Goal: Task Accomplishment & Management: Complete application form

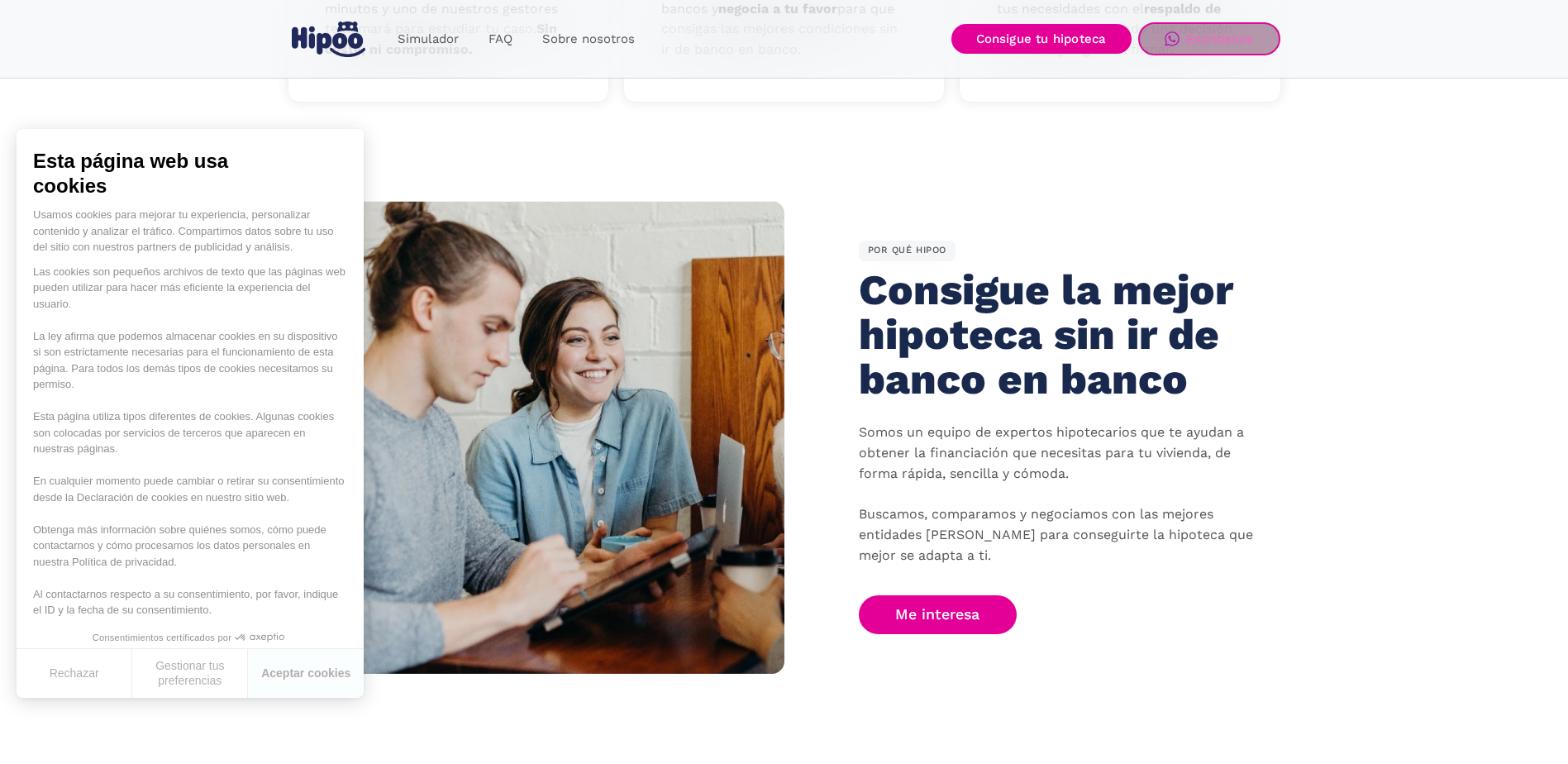
scroll to position [827, 0]
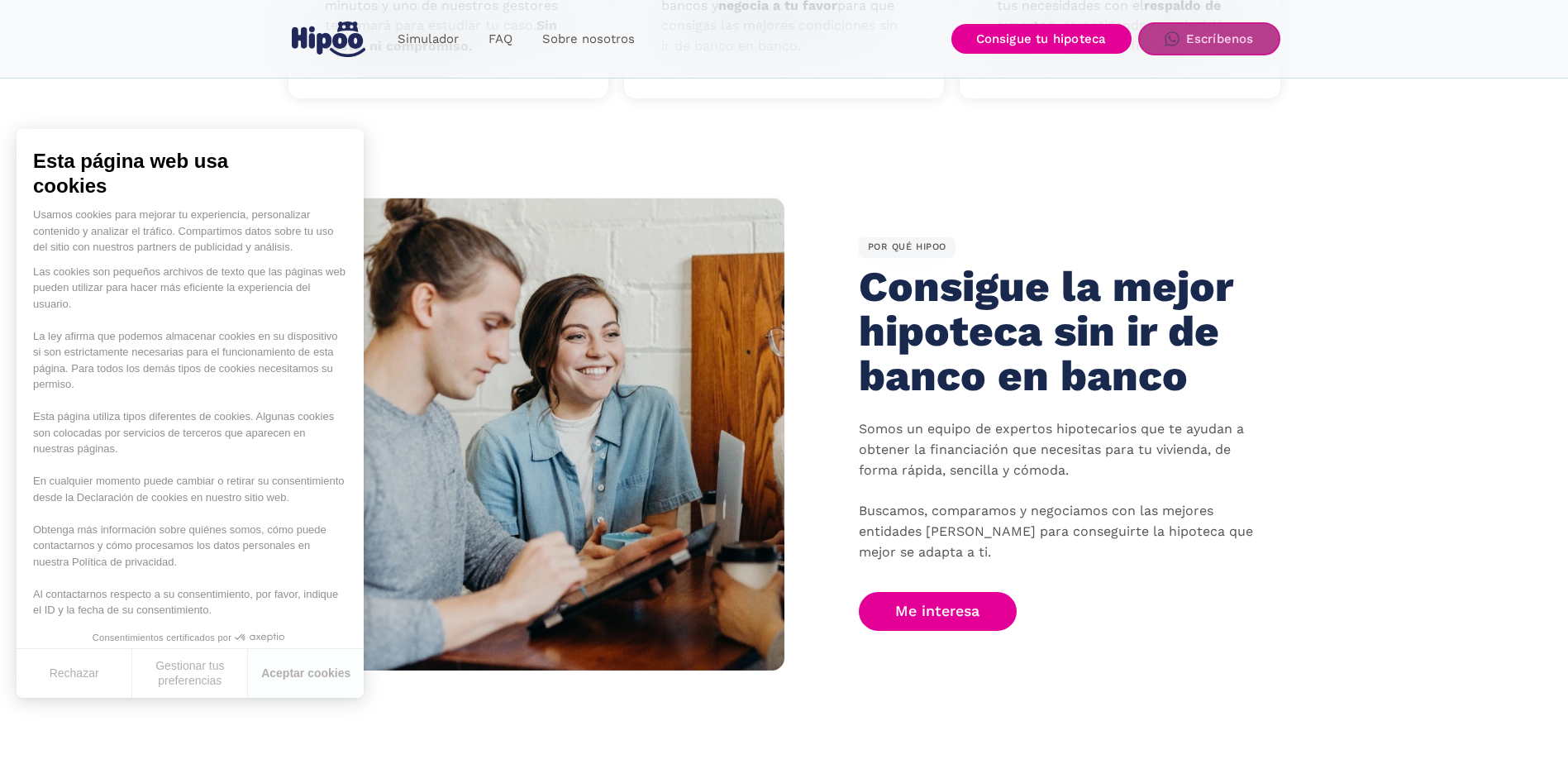
click at [1185, 48] on link "Escríbenos" at bounding box center [1210, 39] width 142 height 33
click at [126, 677] on button "Rechazar" at bounding box center [74, 674] width 116 height 49
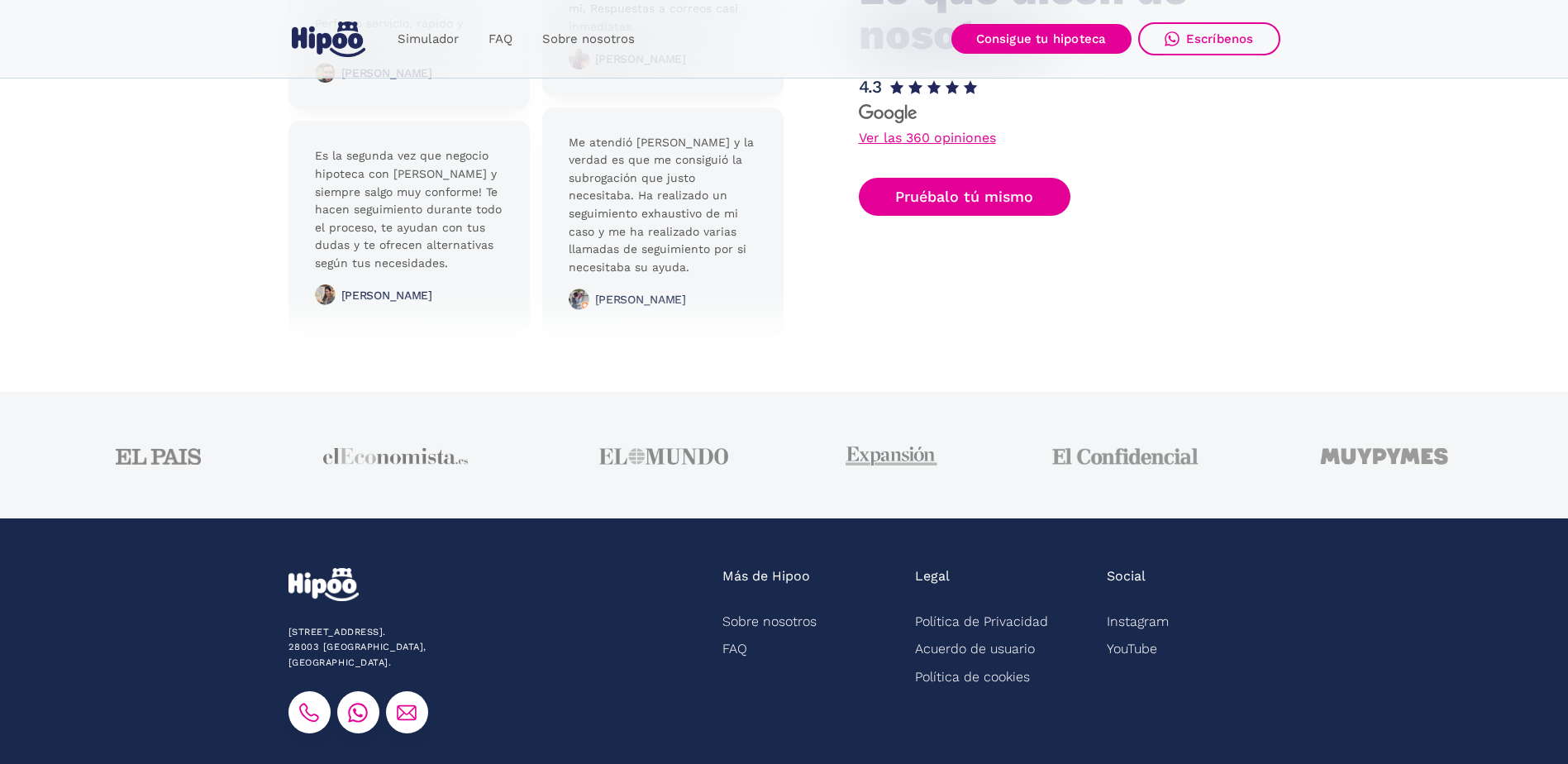
scroll to position [4083, 0]
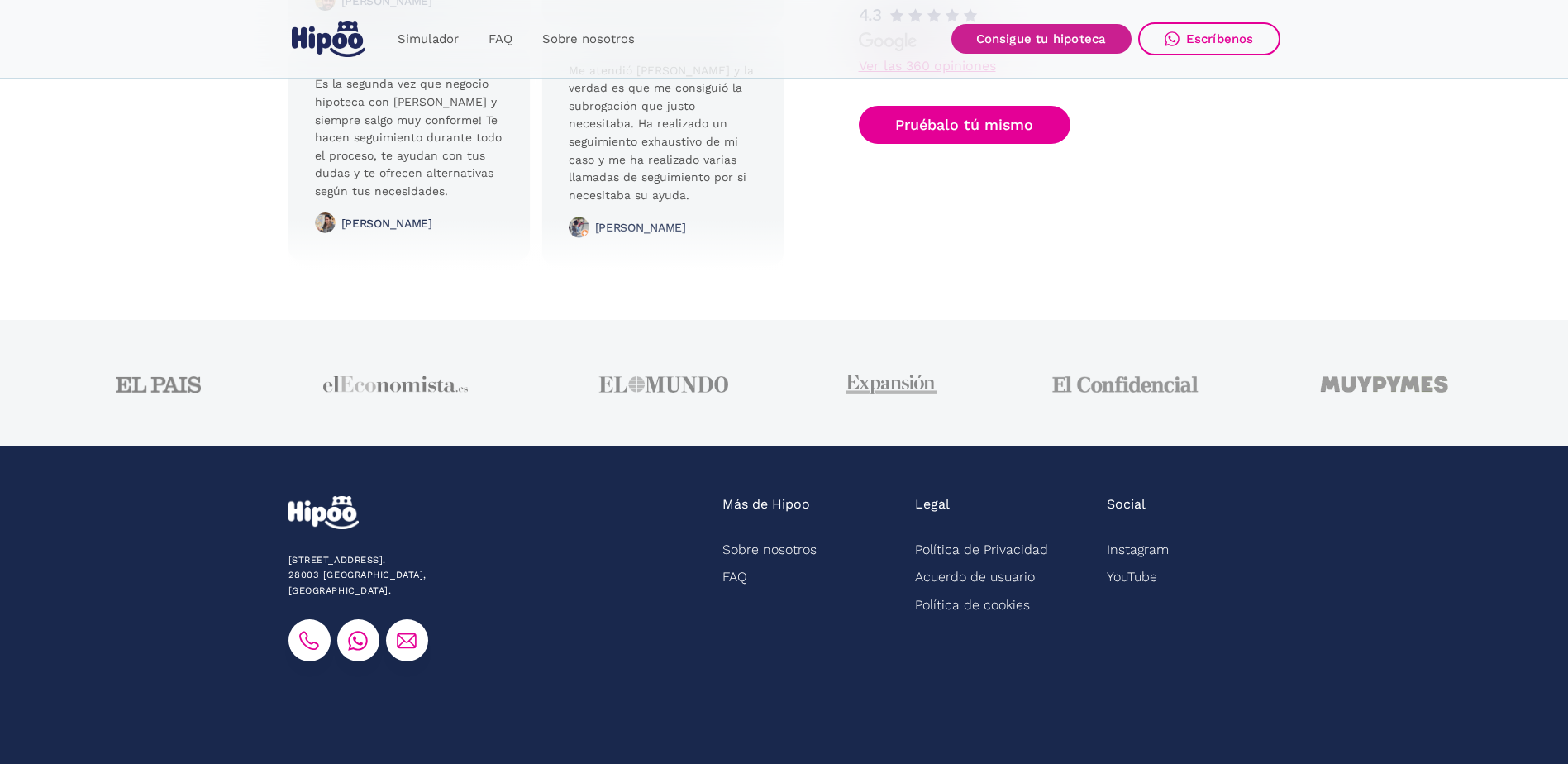
click at [1095, 49] on link "Consigue tu hipoteca" at bounding box center [1041, 38] width 180 height 30
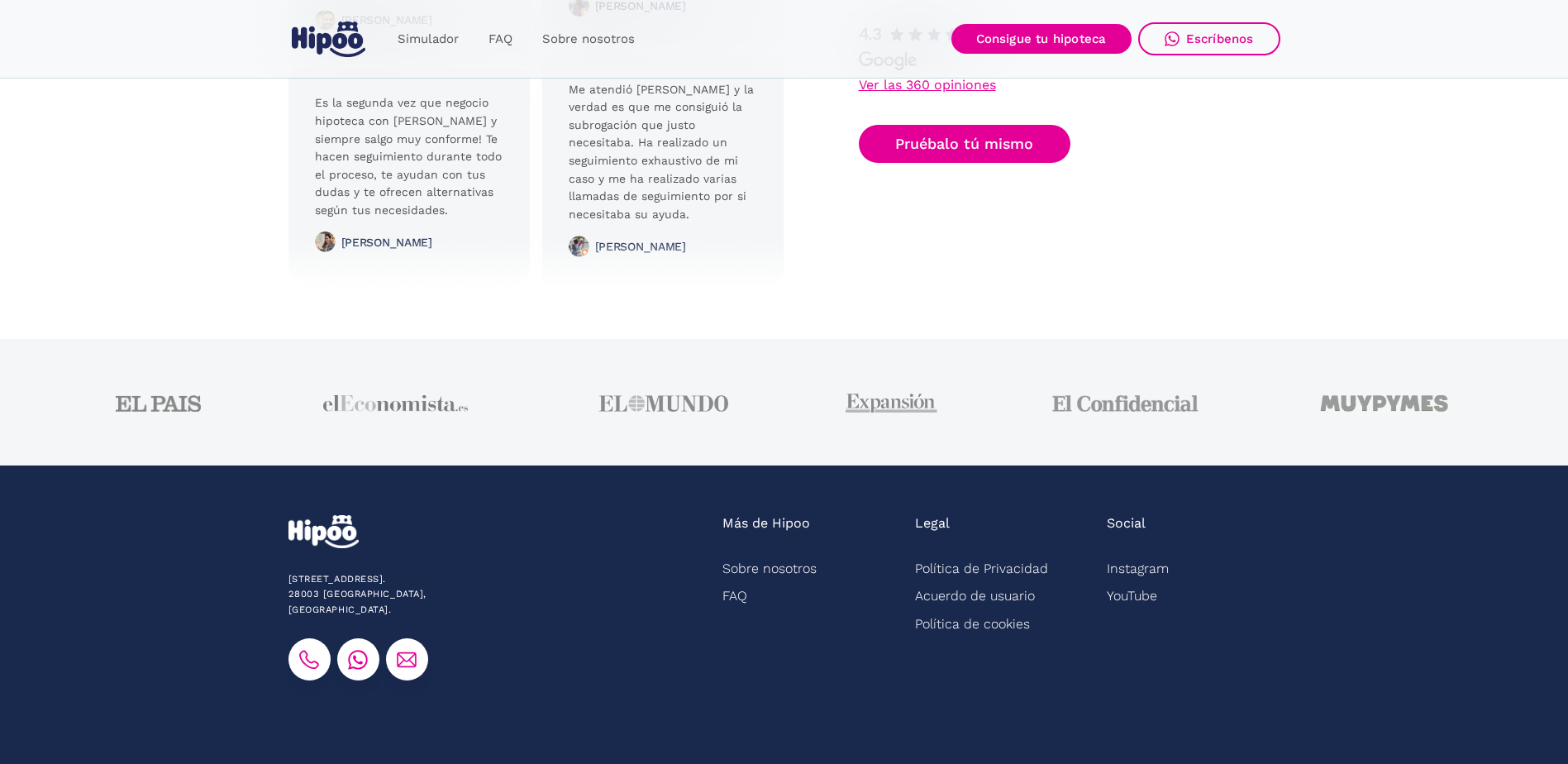
scroll to position [4000, 0]
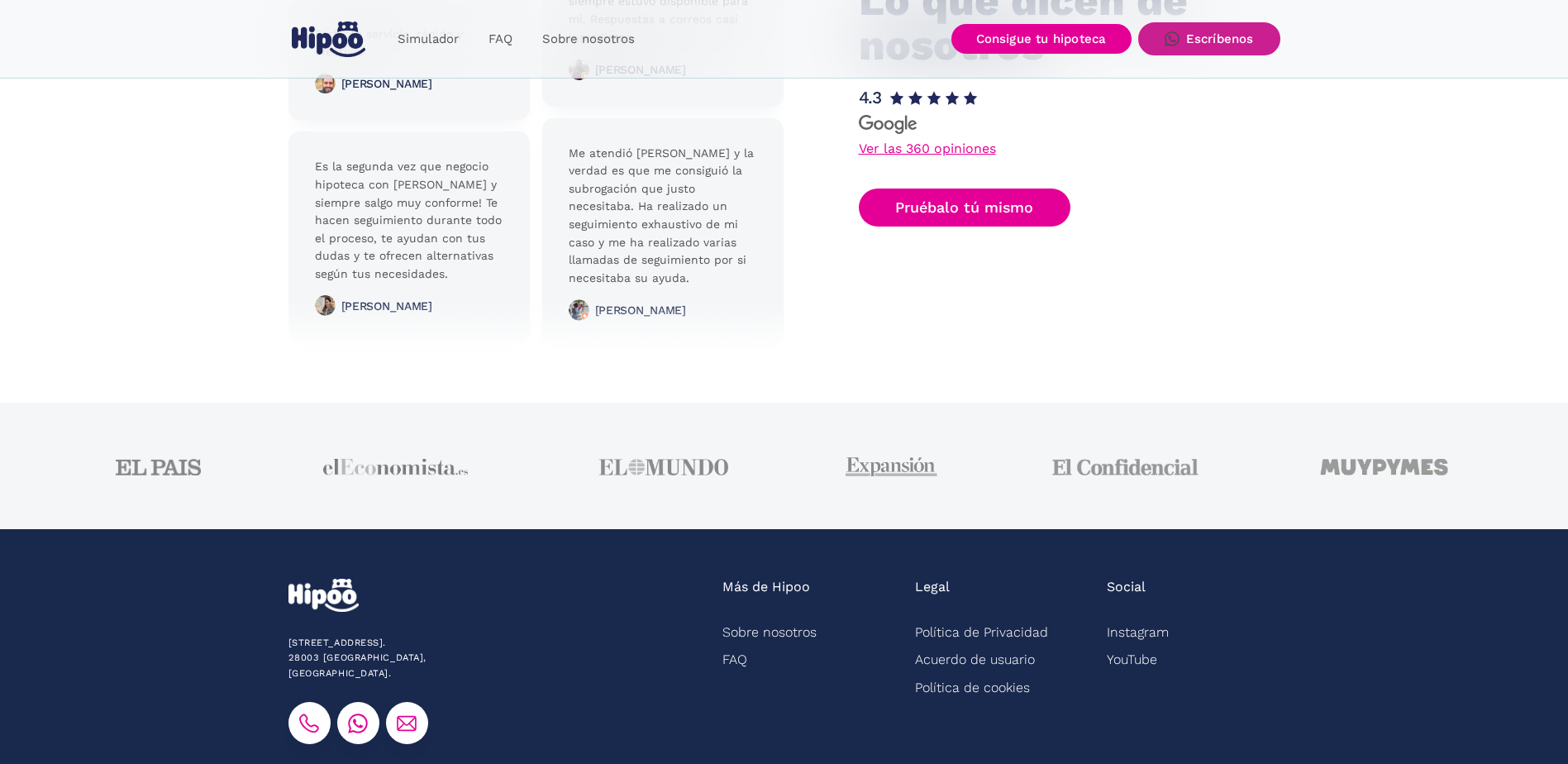
click at [1177, 51] on link "Escríbenos" at bounding box center [1210, 39] width 142 height 33
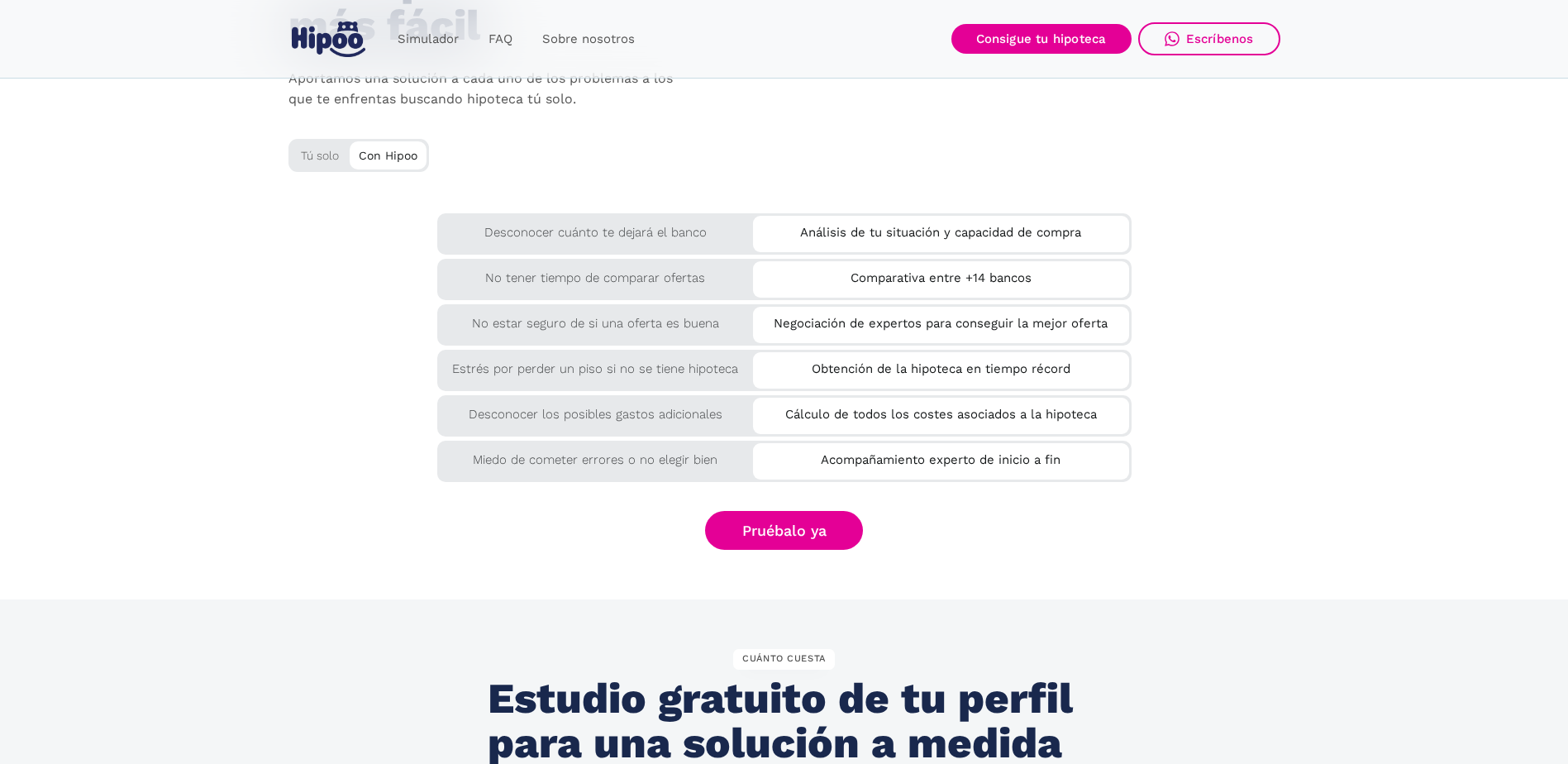
scroll to position [2216, 0]
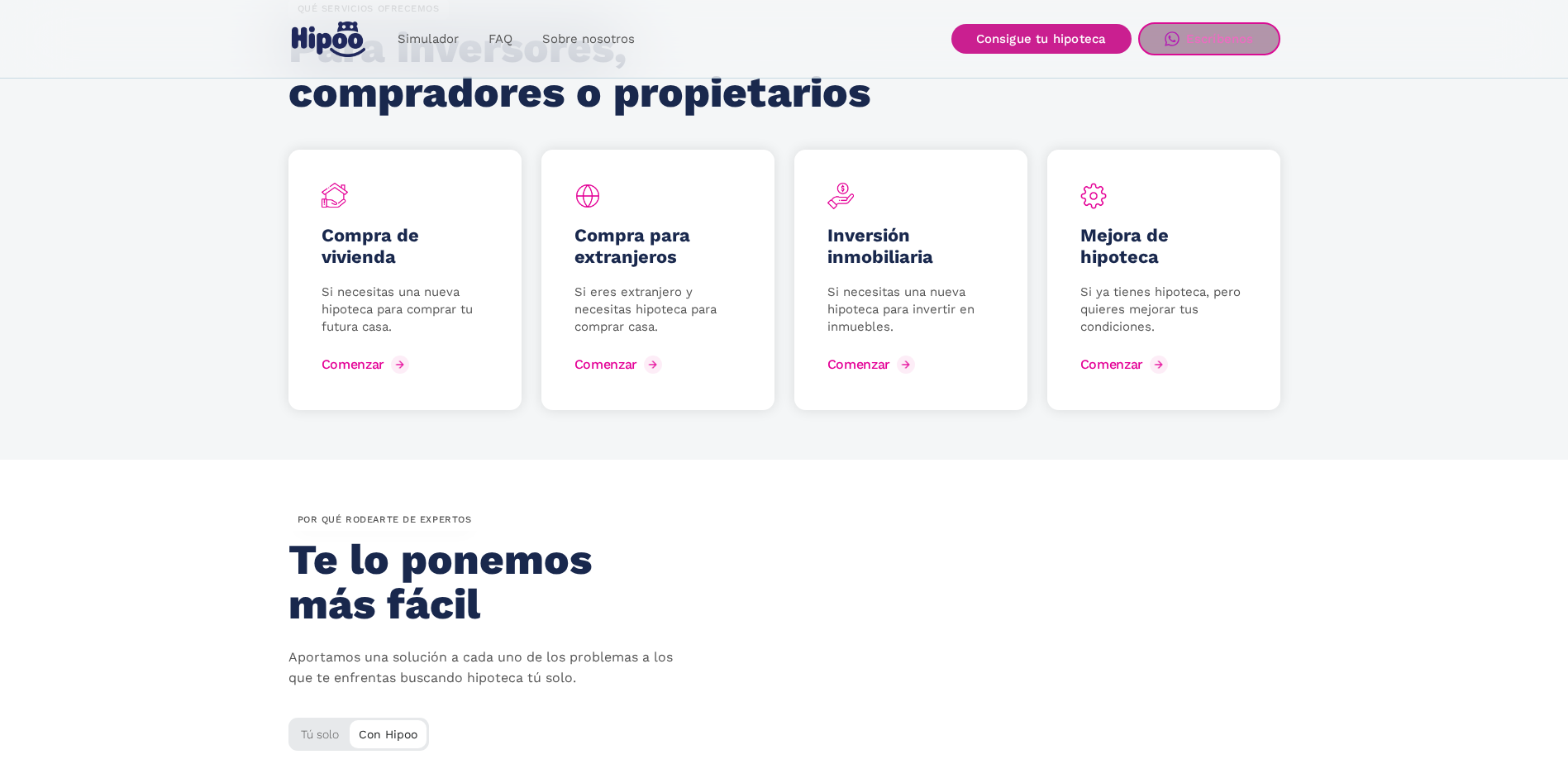
click at [1105, 46] on link "Consigue tu hipoteca" at bounding box center [1041, 38] width 180 height 30
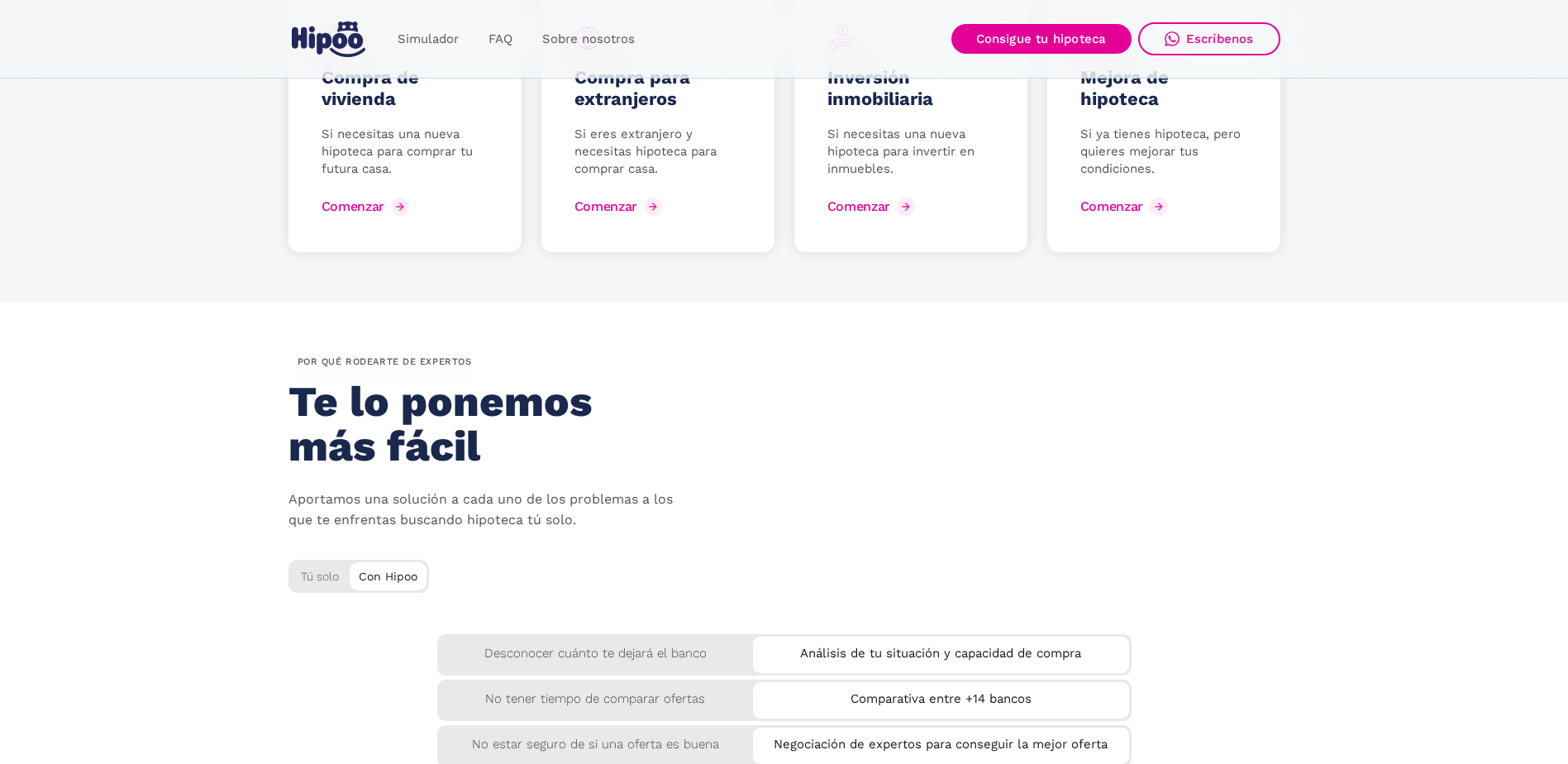
scroll to position [2133, 0]
